Goal: Information Seeking & Learning: Learn about a topic

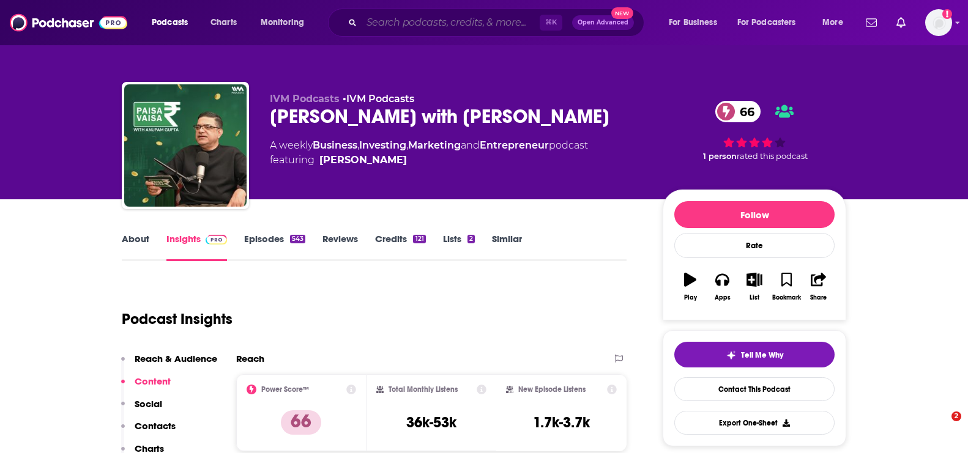
click at [433, 24] on input "Search podcasts, credits, & more..." at bounding box center [451, 23] width 178 height 20
paste input "Eine kurze Geschichte über..."
type input "Eine kurze Geschichte über..."
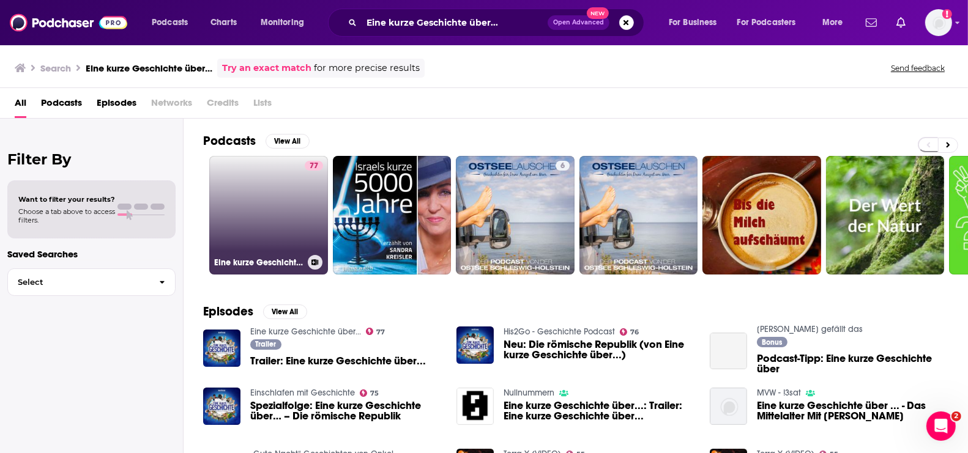
click at [261, 220] on link "77 Eine kurze Geschichte über..." at bounding box center [268, 215] width 119 height 119
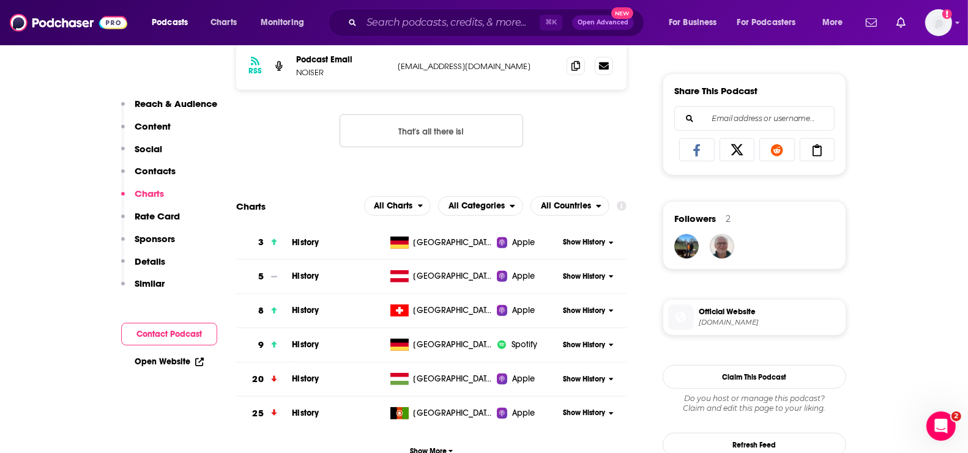
scroll to position [780, 0]
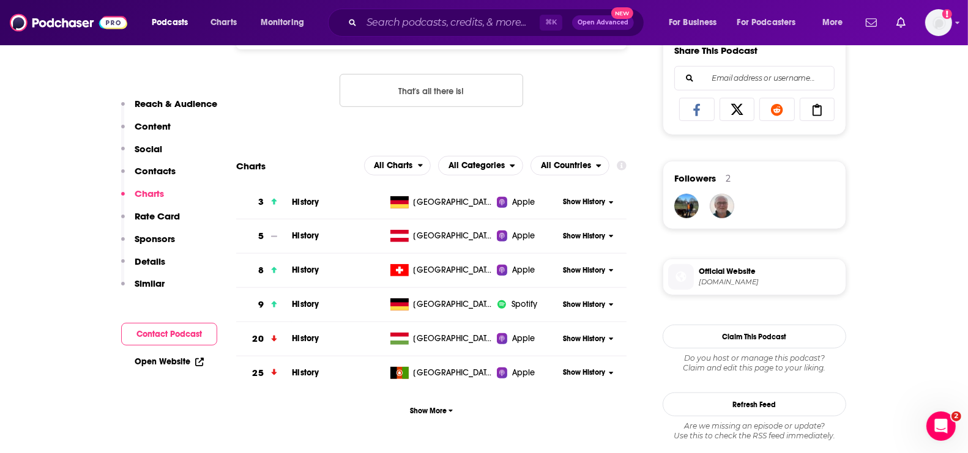
click at [709, 270] on span "Official Website" at bounding box center [770, 271] width 142 height 11
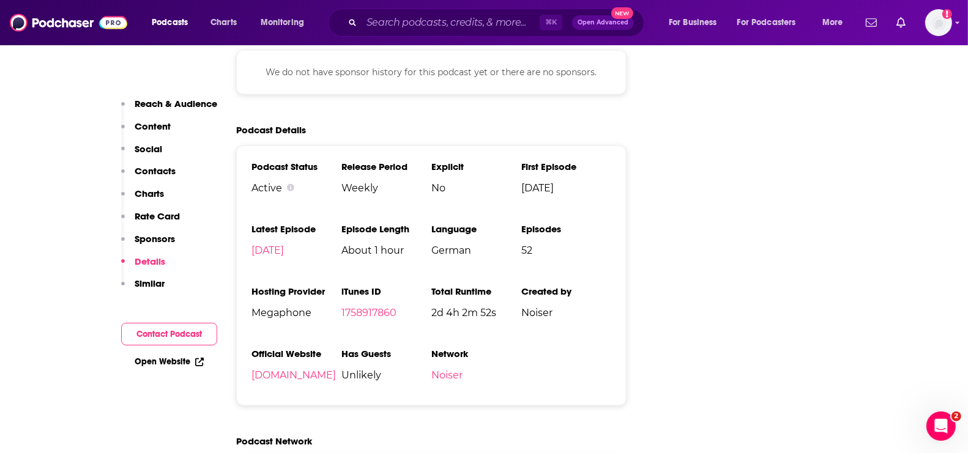
scroll to position [1426, 0]
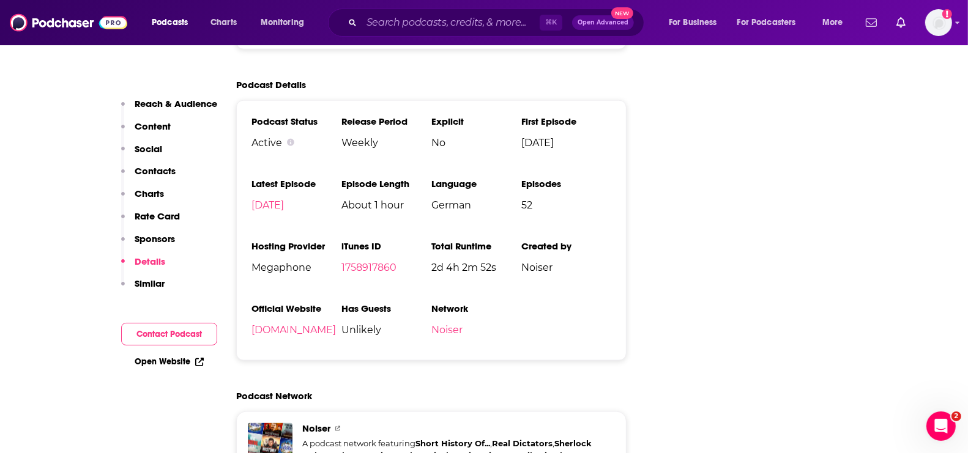
click at [288, 267] on span "Megaphone" at bounding box center [297, 268] width 90 height 12
drag, startPoint x: 297, startPoint y: 268, endPoint x: 266, endPoint y: 268, distance: 30.6
click at [266, 268] on span "Megaphone" at bounding box center [297, 268] width 90 height 12
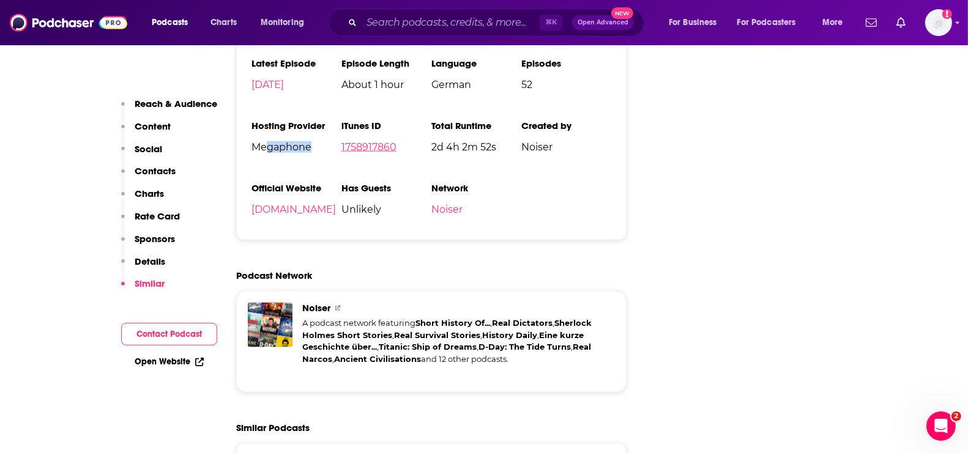
scroll to position [1533, 0]
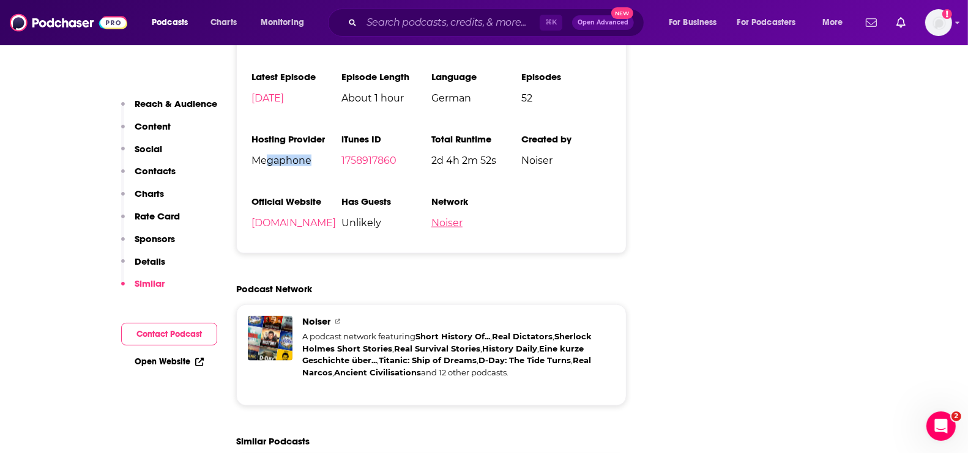
click at [440, 226] on link "Noiser" at bounding box center [446, 223] width 31 height 12
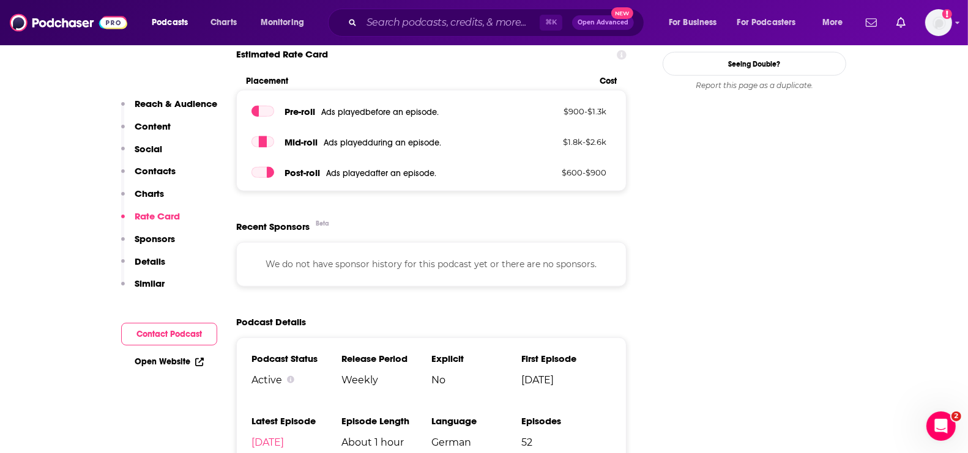
scroll to position [1453, 0]
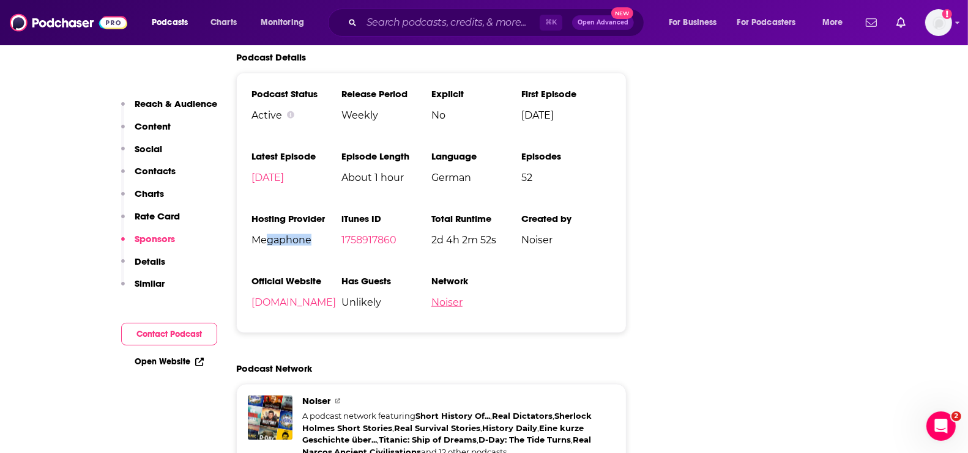
click at [445, 303] on link "Noiser" at bounding box center [446, 303] width 31 height 12
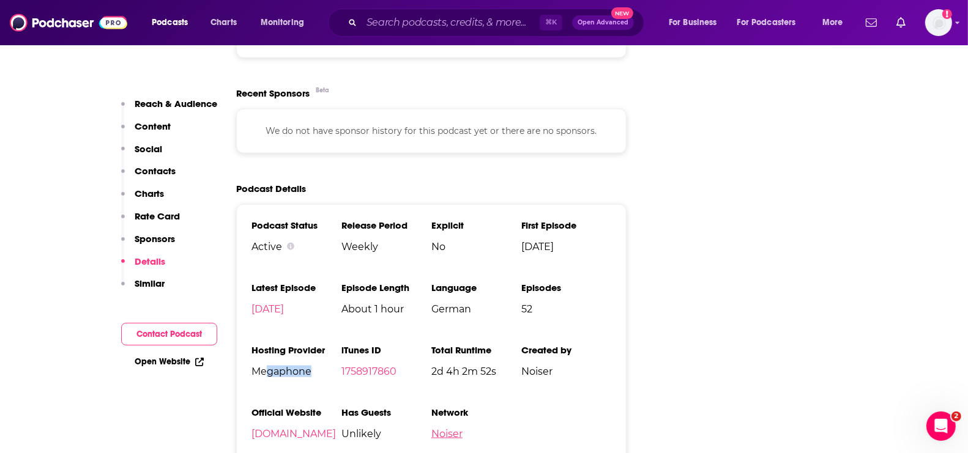
scroll to position [1433, 0]
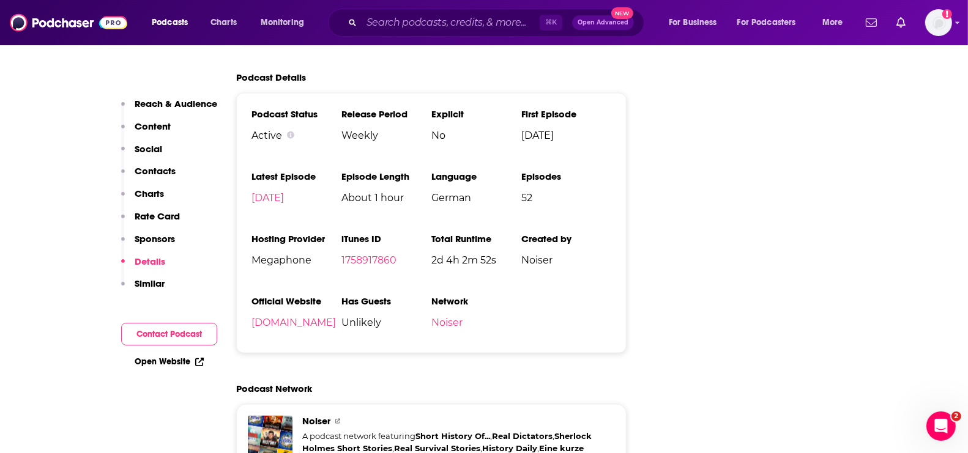
click at [275, 284] on ul "Podcast Status Active Release Period Weekly Explicit No First Episode [DATE] La…" at bounding box center [432, 223] width 360 height 230
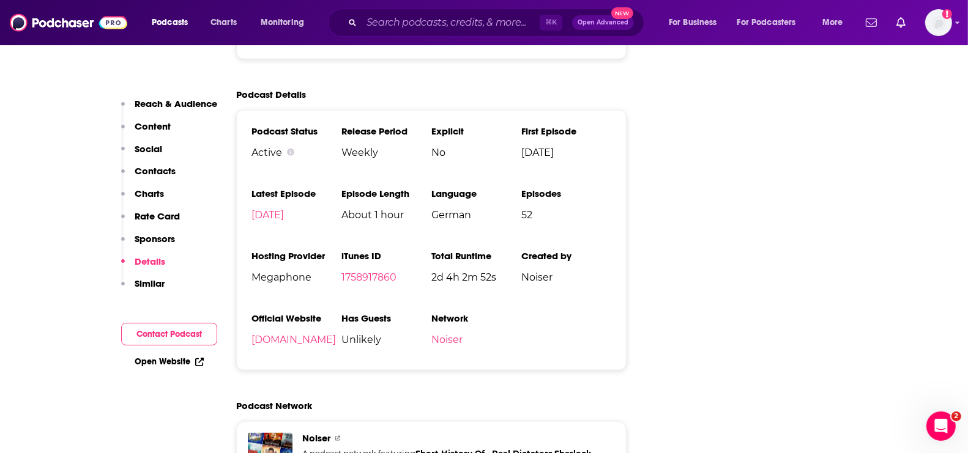
scroll to position [1398, 0]
